Goal: Task Accomplishment & Management: Manage account settings

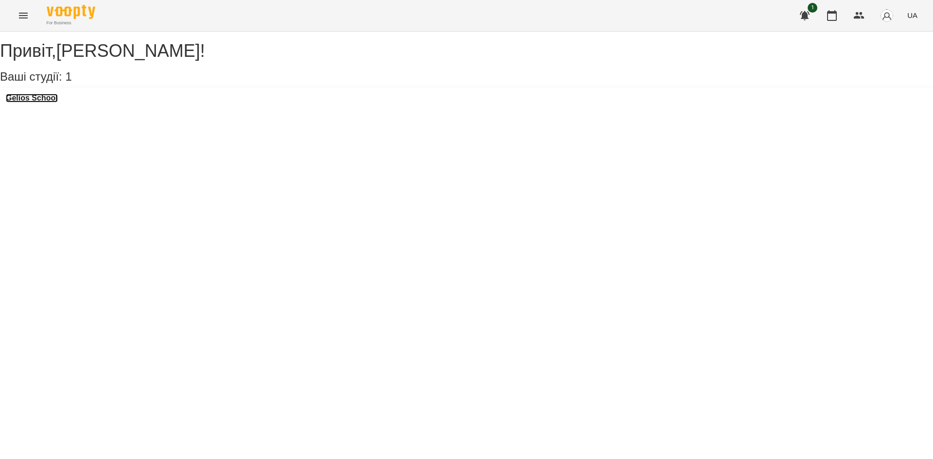
click at [58, 102] on h3 "Gelios School" at bounding box center [32, 98] width 52 height 9
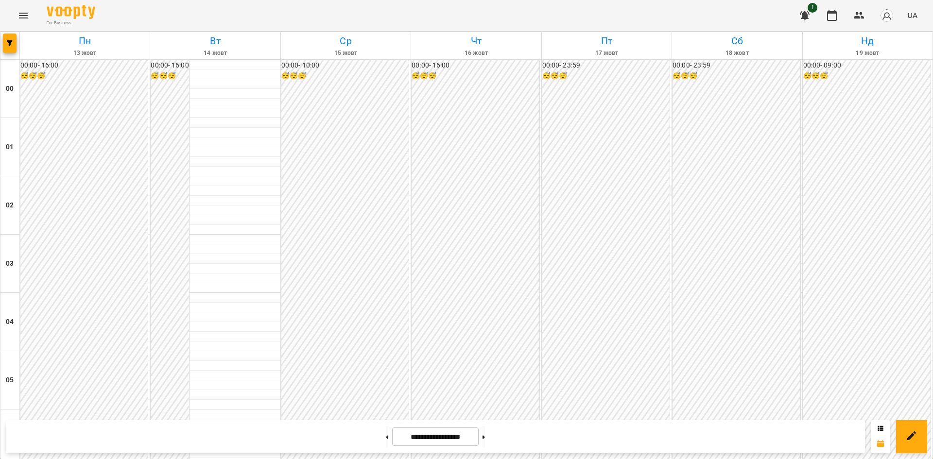
scroll to position [806, 0]
click at [20, 14] on icon "Menu" at bounding box center [23, 16] width 9 height 6
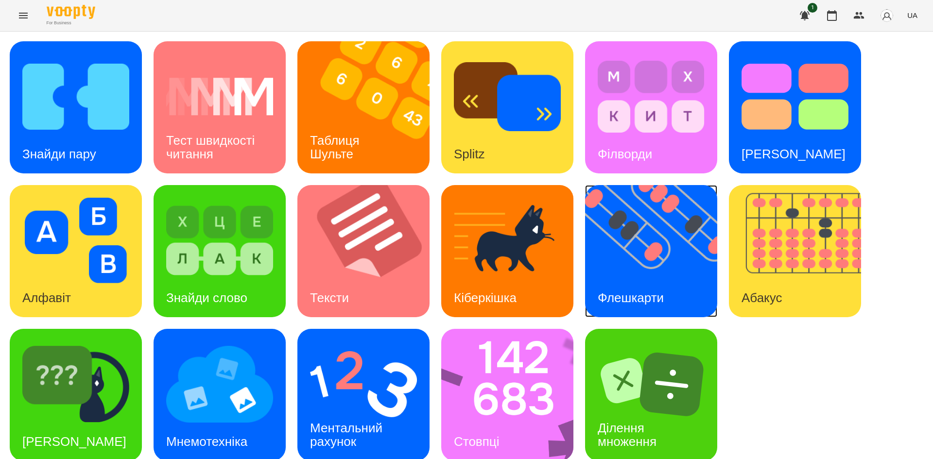
click at [675, 272] on img at bounding box center [657, 251] width 144 height 132
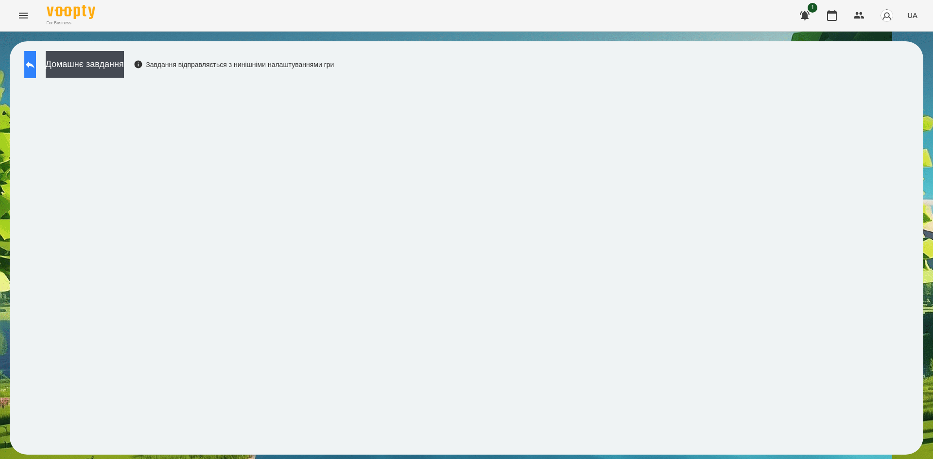
click at [36, 73] on button at bounding box center [30, 64] width 12 height 27
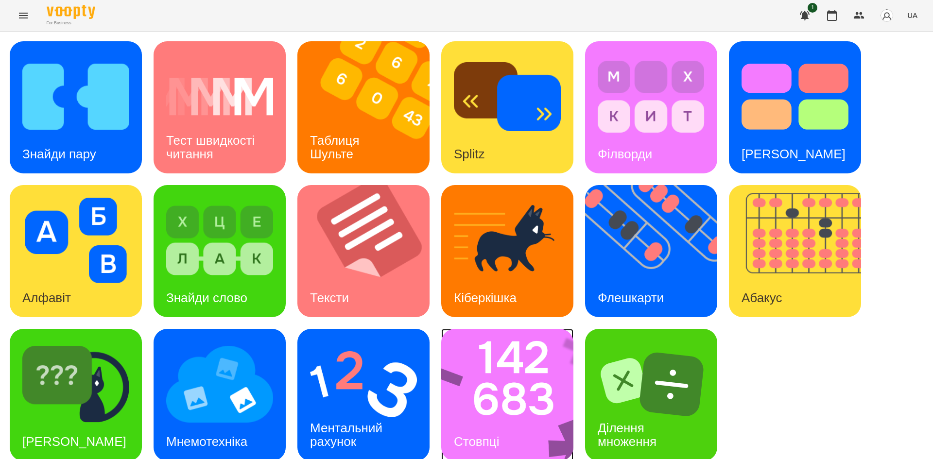
click at [481, 413] on img at bounding box center [513, 395] width 145 height 132
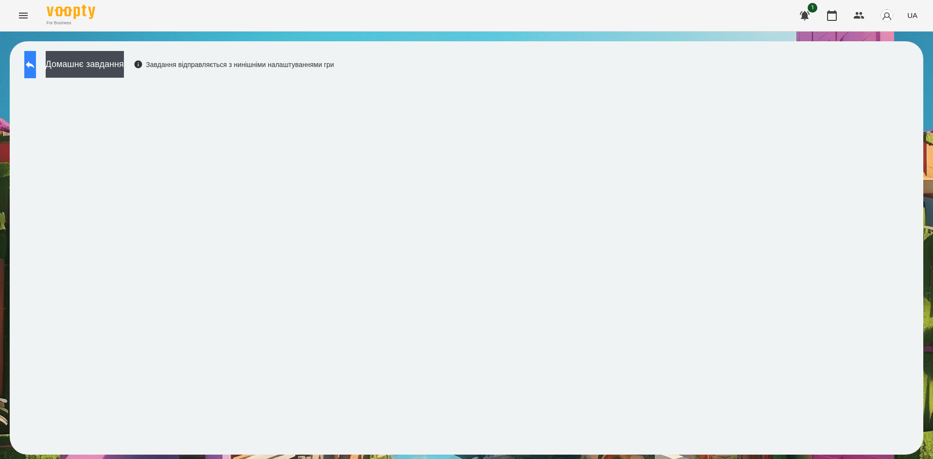
click at [36, 68] on icon at bounding box center [30, 65] width 12 height 12
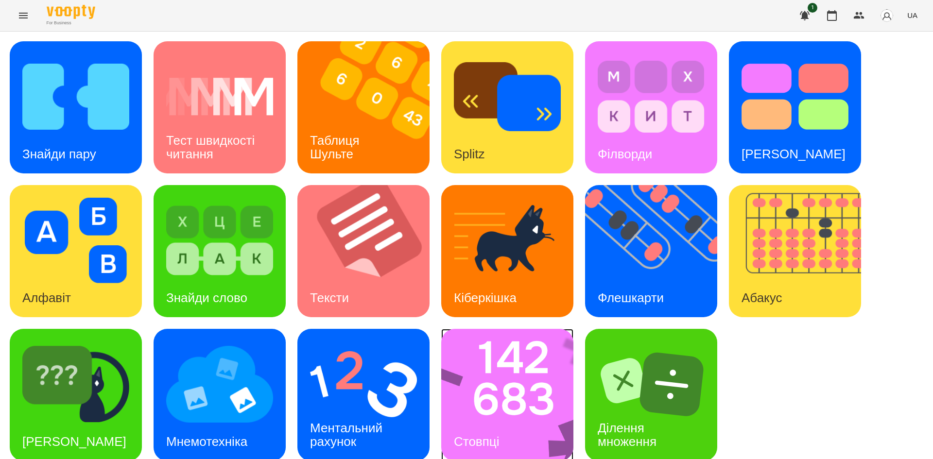
click at [512, 387] on img at bounding box center [513, 395] width 145 height 132
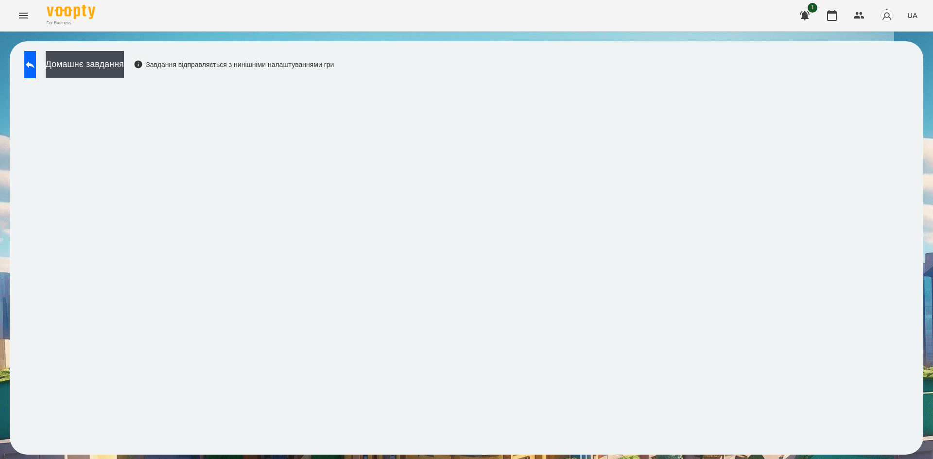
click at [542, 65] on div "Домашнє завдання Завдання відправляється з нинішніми налаштуваннями гри" at bounding box center [466, 247] width 913 height 413
click at [36, 75] on button at bounding box center [30, 64] width 12 height 27
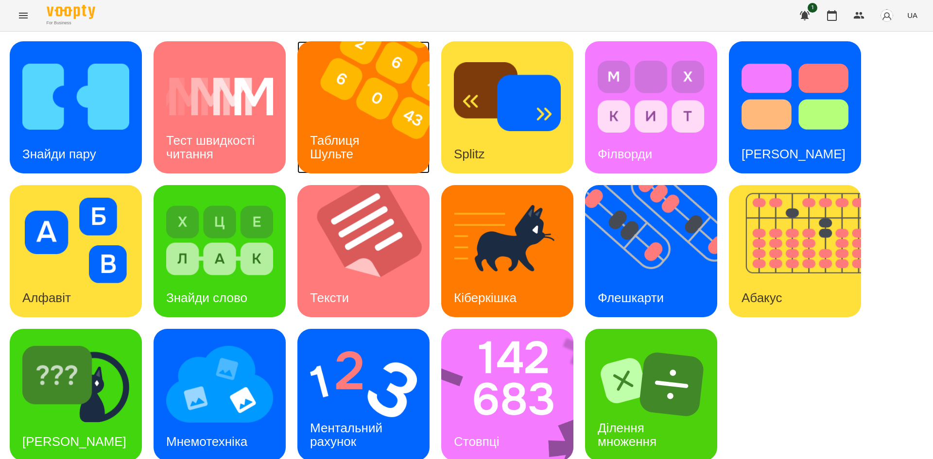
click at [365, 148] on div "Таблиця Шульте" at bounding box center [336, 147] width 78 height 52
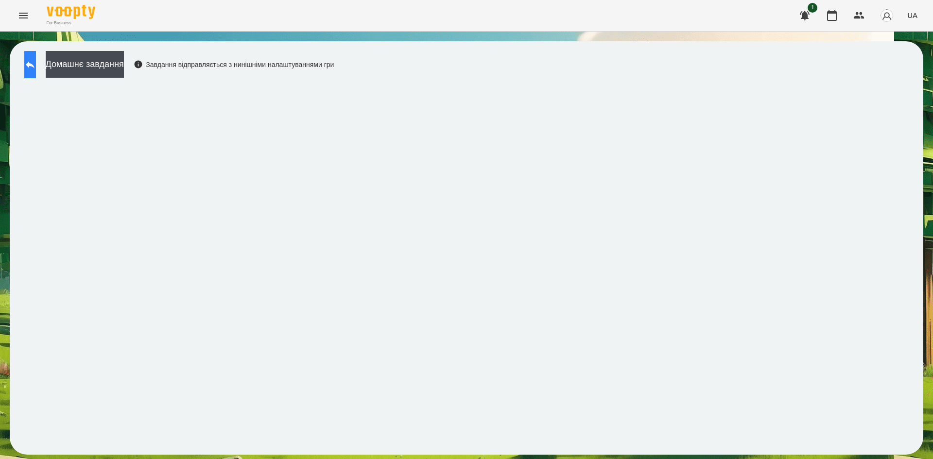
click at [34, 65] on button at bounding box center [30, 64] width 12 height 27
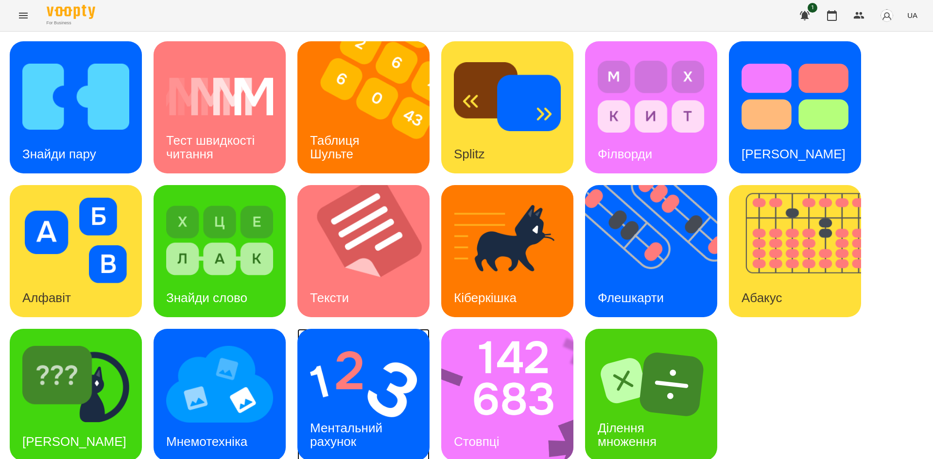
click at [345, 394] on img at bounding box center [363, 383] width 107 height 85
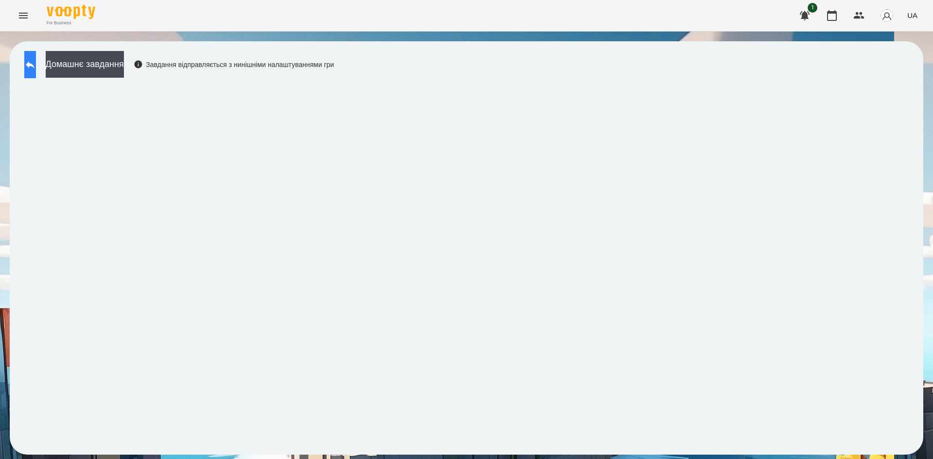
click at [36, 58] on button at bounding box center [30, 64] width 12 height 27
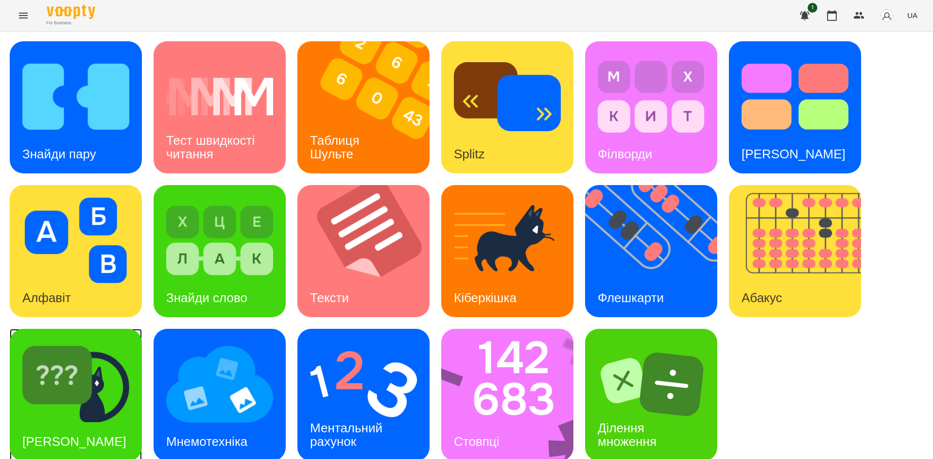
click at [99, 398] on img at bounding box center [75, 383] width 107 height 85
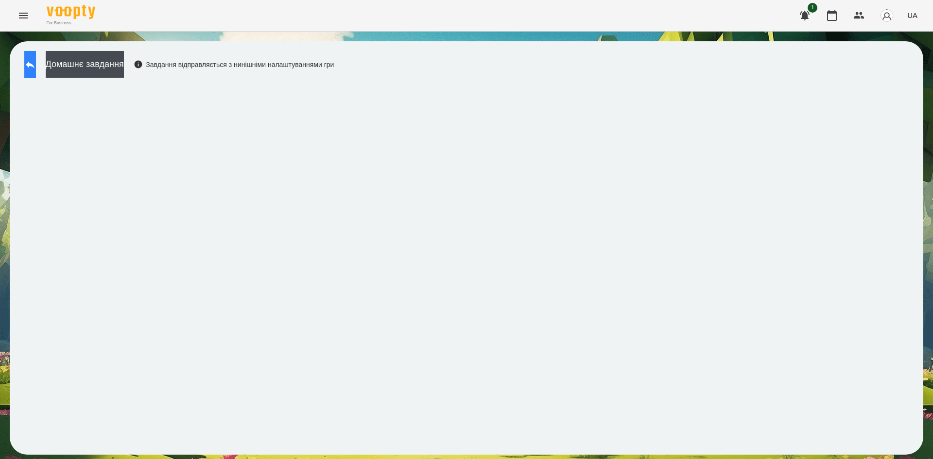
click at [35, 63] on icon at bounding box center [30, 65] width 12 height 12
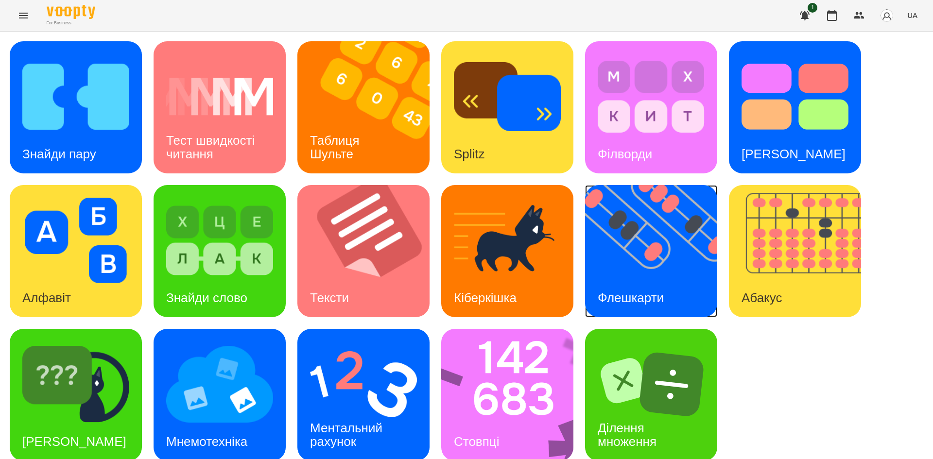
click at [636, 249] on img at bounding box center [657, 251] width 144 height 132
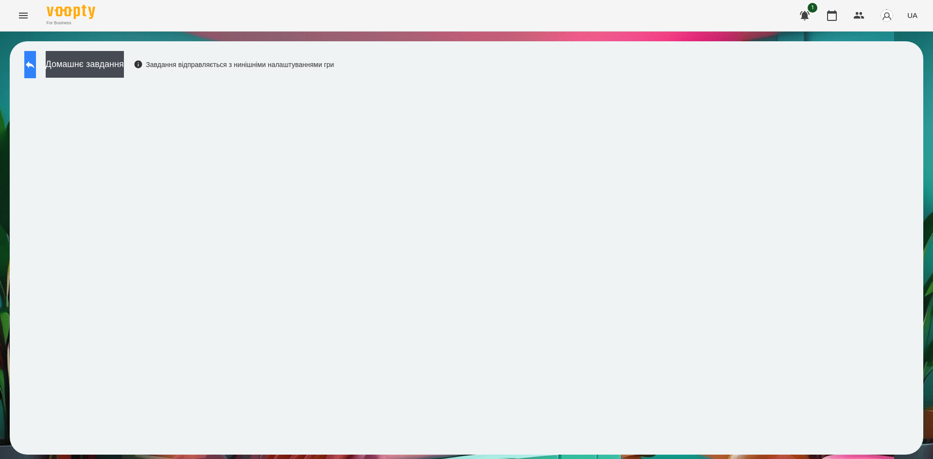
click at [32, 65] on button at bounding box center [30, 64] width 12 height 27
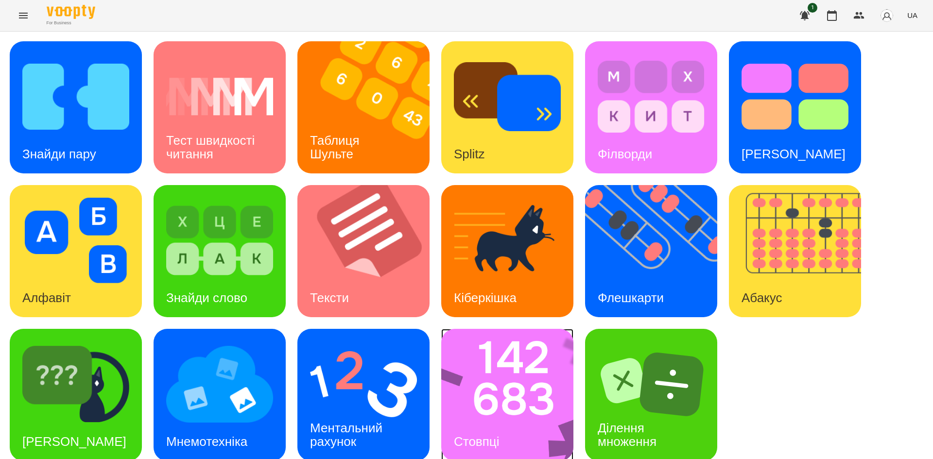
click at [512, 424] on div "Стовпці" at bounding box center [476, 442] width 70 height 38
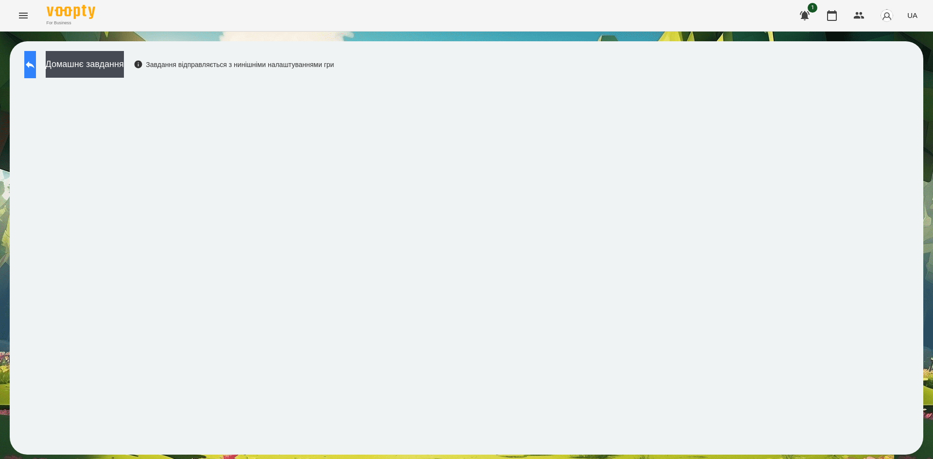
click at [36, 63] on button at bounding box center [30, 64] width 12 height 27
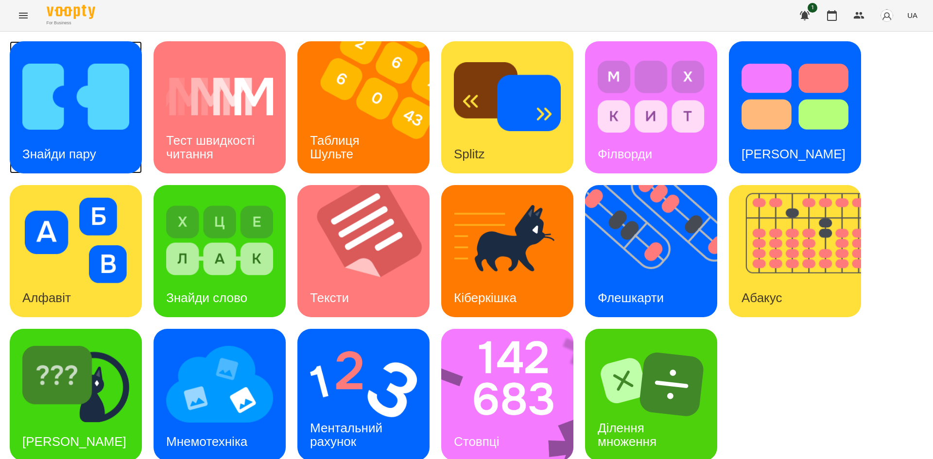
click at [123, 137] on img at bounding box center [75, 96] width 107 height 85
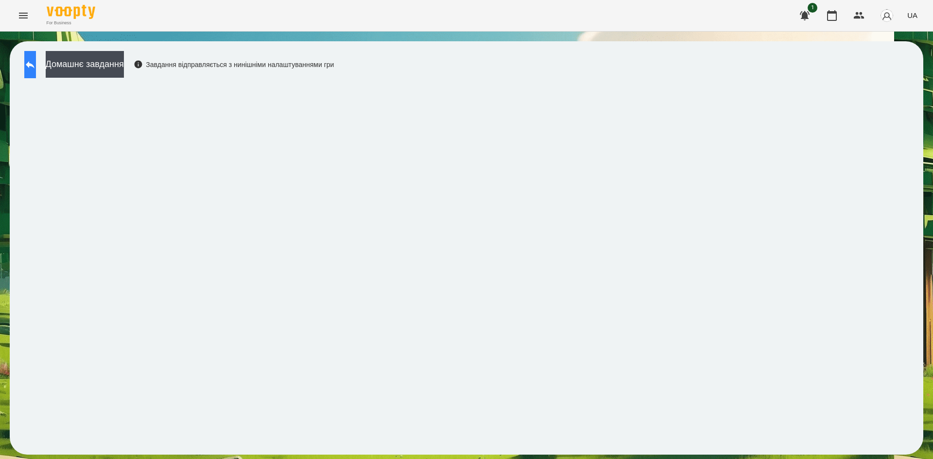
click at [36, 63] on icon at bounding box center [30, 65] width 12 height 12
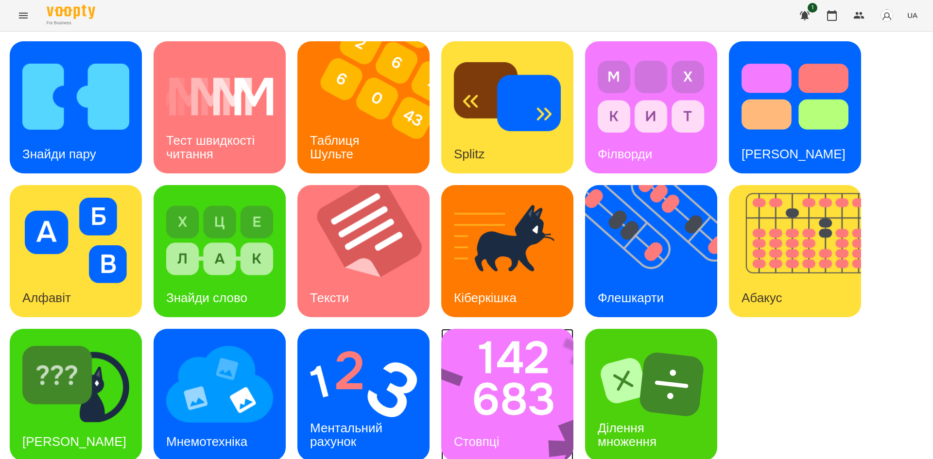
click at [468, 412] on img at bounding box center [513, 395] width 145 height 132
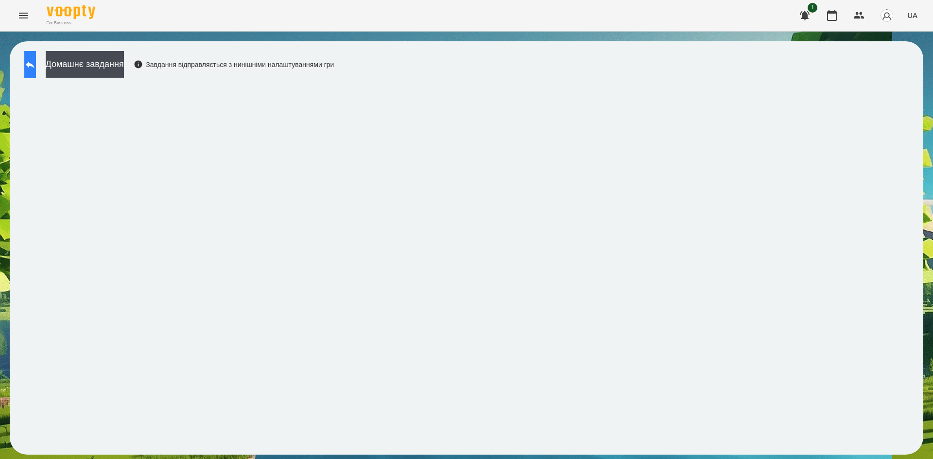
click at [36, 72] on button at bounding box center [30, 64] width 12 height 27
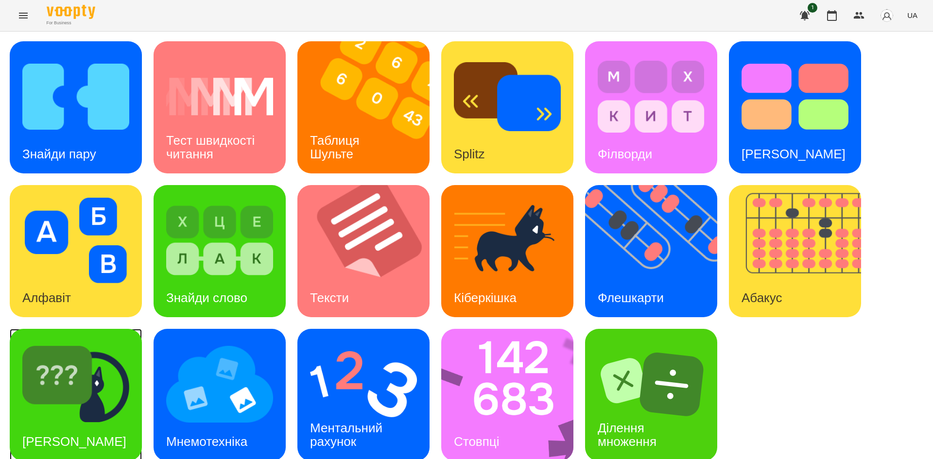
click at [84, 385] on img at bounding box center [75, 383] width 107 height 85
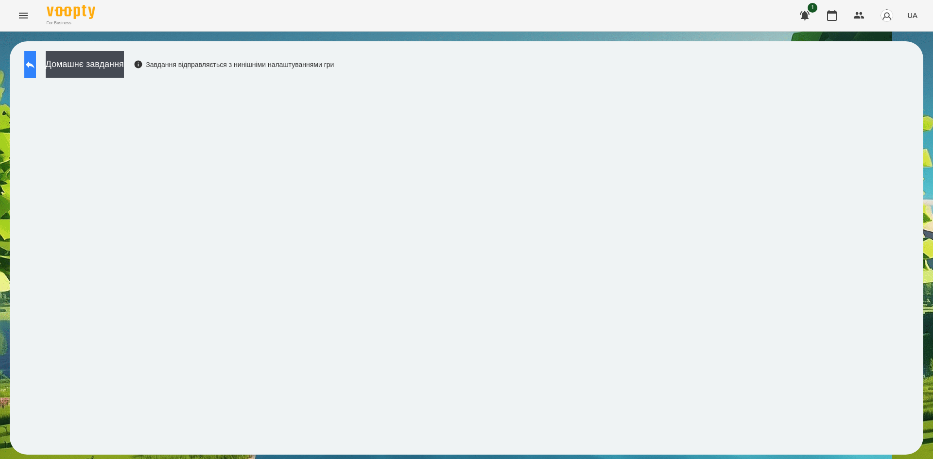
click at [34, 65] on icon at bounding box center [30, 64] width 9 height 7
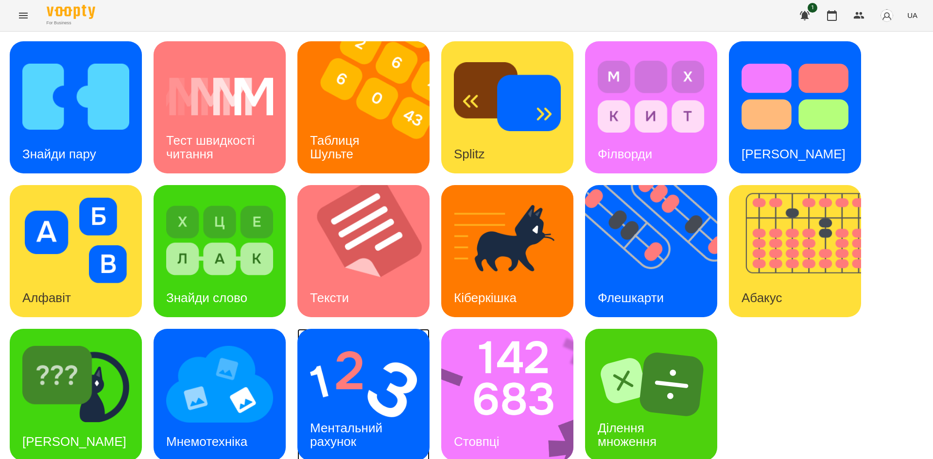
click at [350, 396] on img at bounding box center [363, 383] width 107 height 85
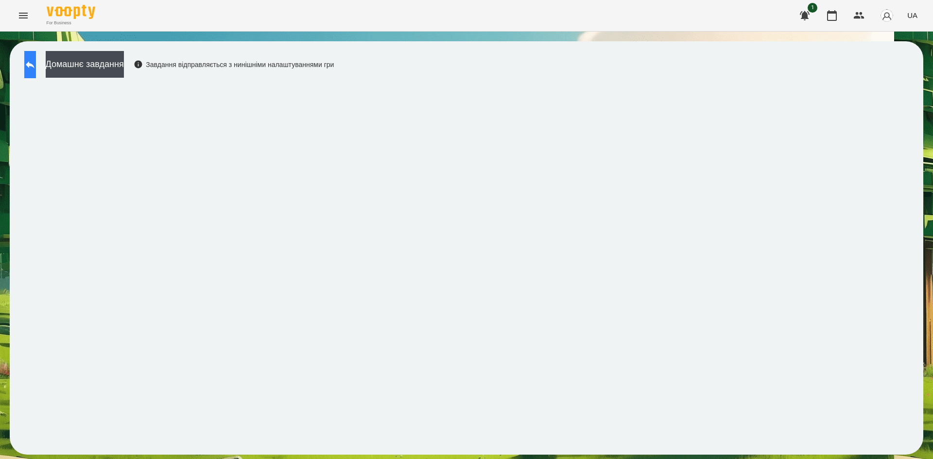
click at [36, 74] on button at bounding box center [30, 64] width 12 height 27
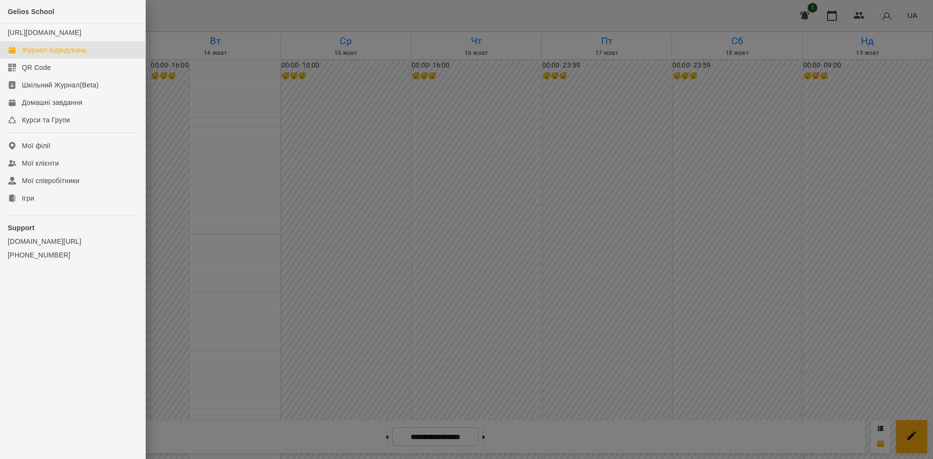
click at [267, 152] on div at bounding box center [466, 229] width 933 height 459
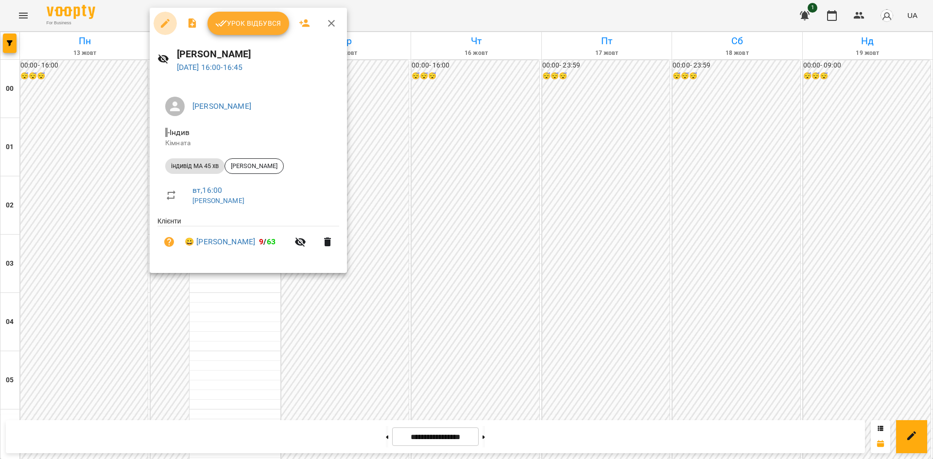
click at [159, 17] on button "button" at bounding box center [165, 23] width 23 height 23
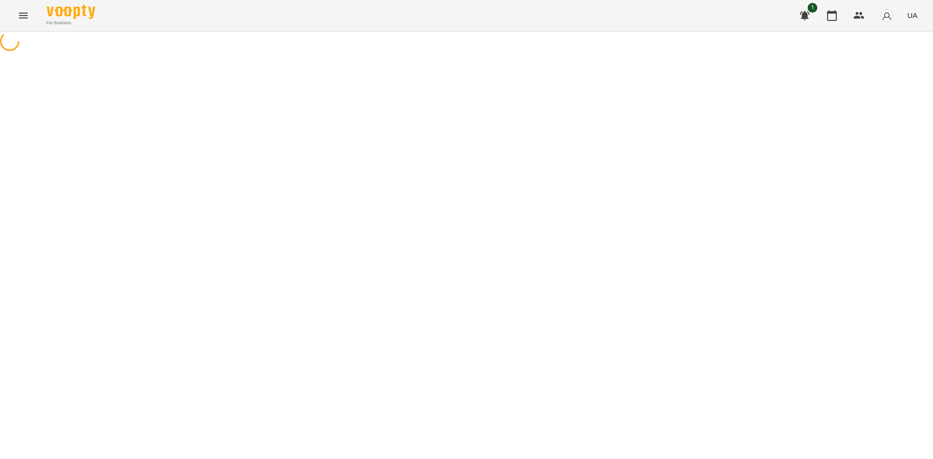
select select "**********"
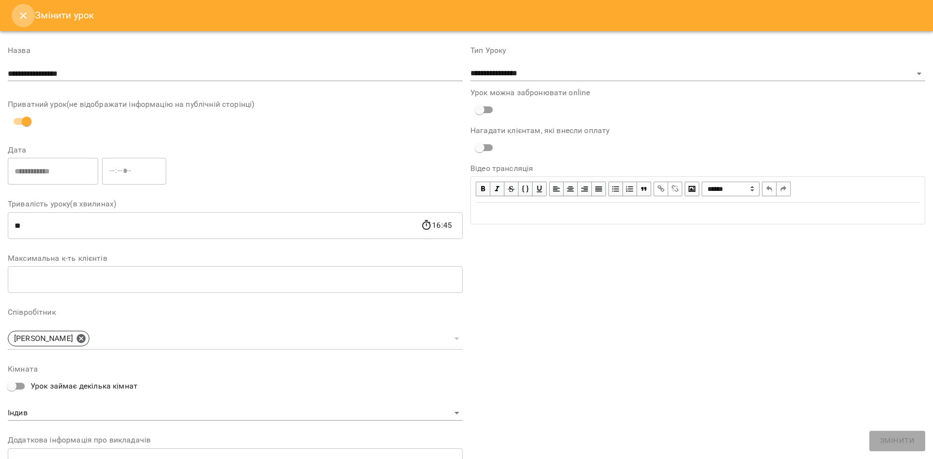
click at [27, 22] on button "Close" at bounding box center [23, 15] width 23 height 23
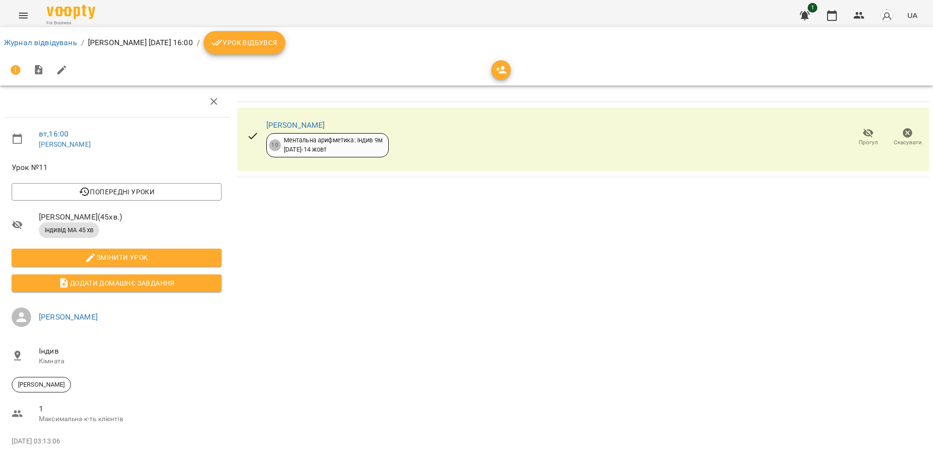
click at [277, 47] on span "Урок відбувся" at bounding box center [244, 43] width 66 height 12
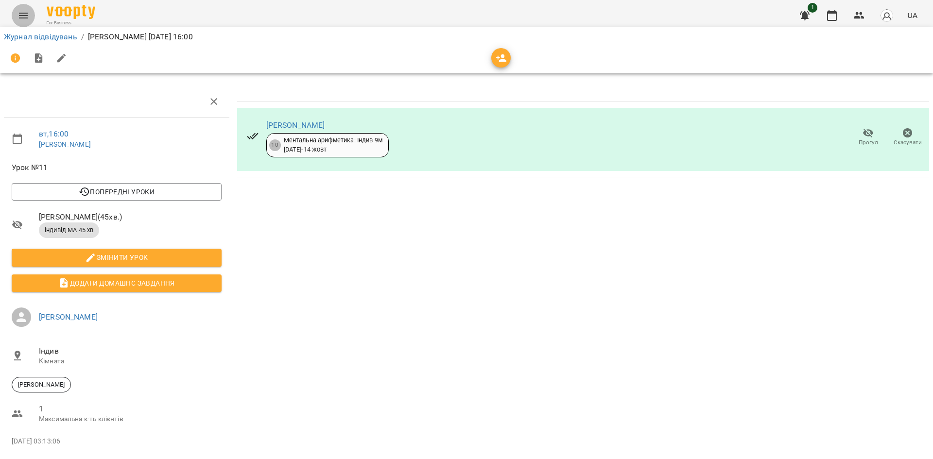
click at [14, 21] on button "Menu" at bounding box center [23, 15] width 23 height 23
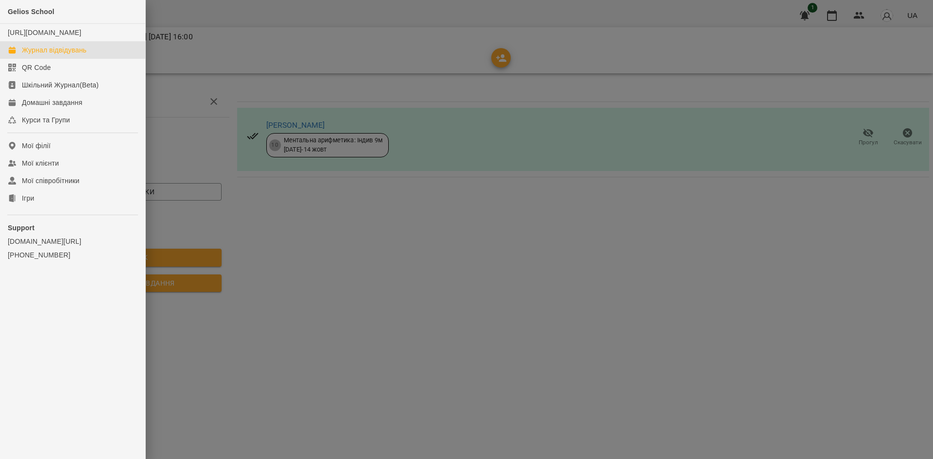
click at [33, 55] on div "Журнал відвідувань" at bounding box center [54, 50] width 65 height 10
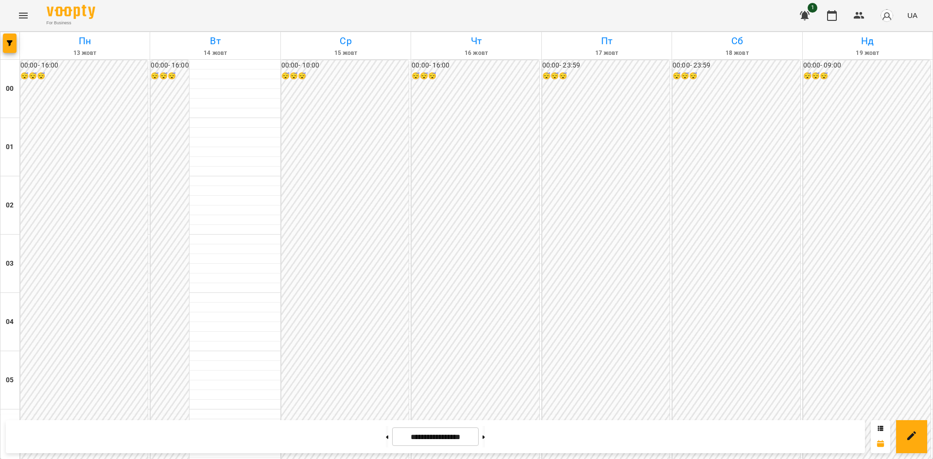
scroll to position [870, 0]
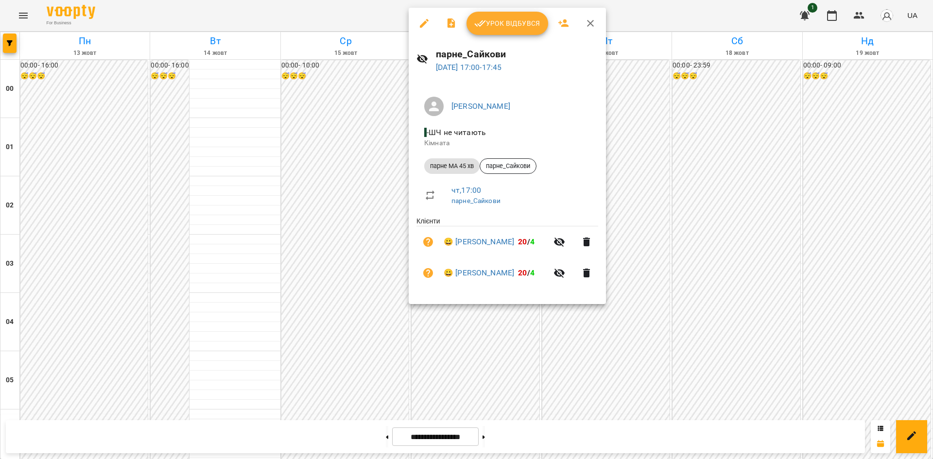
click at [418, 361] on div at bounding box center [466, 229] width 933 height 459
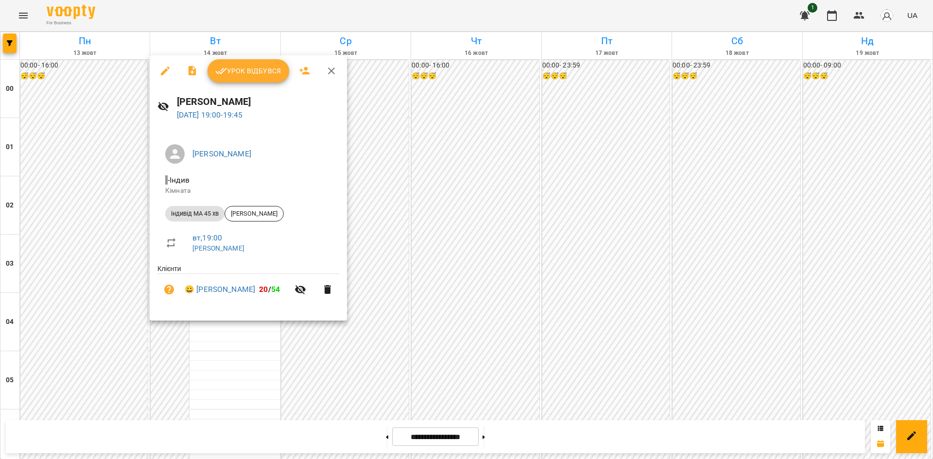
click at [205, 361] on div at bounding box center [466, 229] width 933 height 459
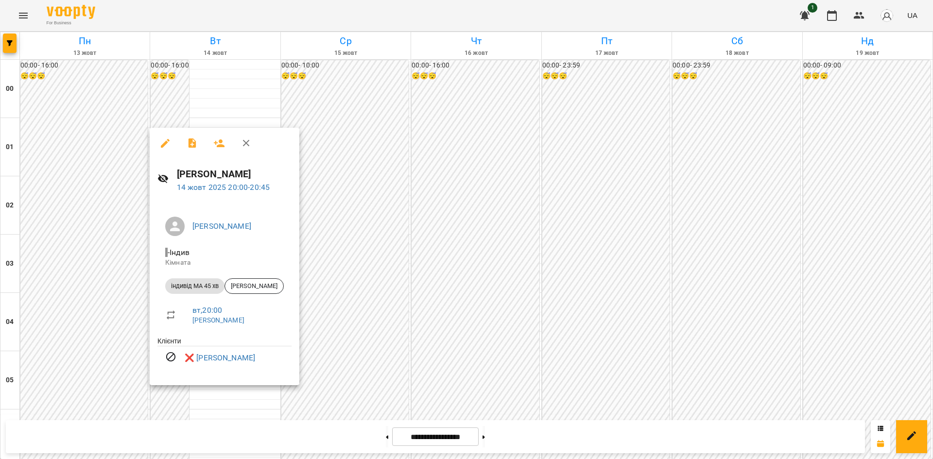
click at [356, 323] on div at bounding box center [466, 229] width 933 height 459
